Goal: Transaction & Acquisition: Book appointment/travel/reservation

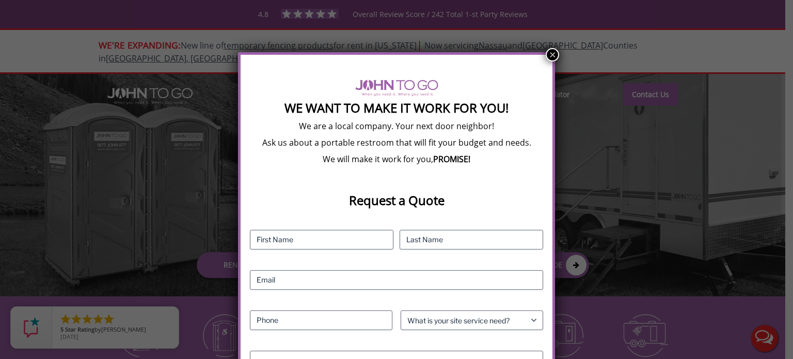
click at [548, 53] on button "×" at bounding box center [552, 54] width 13 height 13
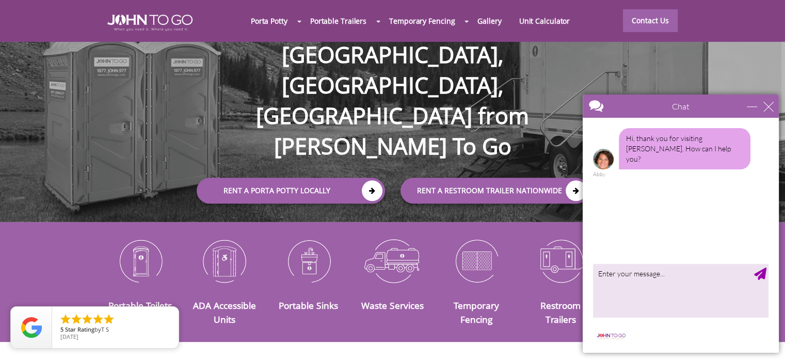
scroll to position [74, 0]
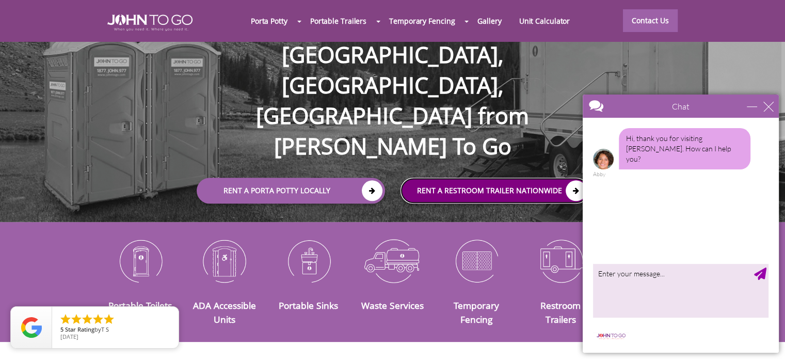
click at [523, 178] on link "rent a RESTROOM TRAILER Nationwide" at bounding box center [495, 191] width 188 height 26
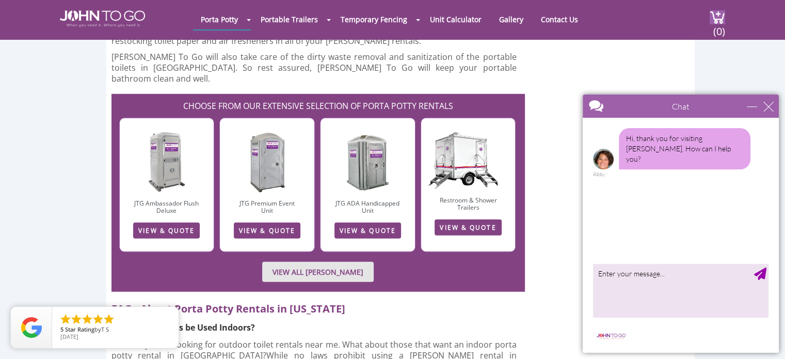
scroll to position [2805, 0]
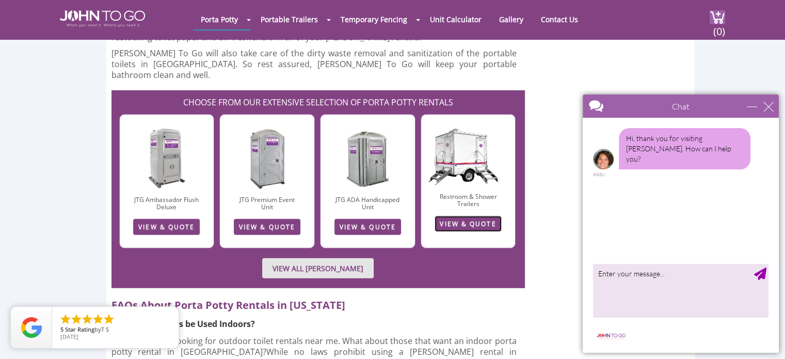
click at [455, 216] on link "VIEW & QUOTE" at bounding box center [468, 224] width 67 height 16
